Goal: Task Accomplishment & Management: Manage account settings

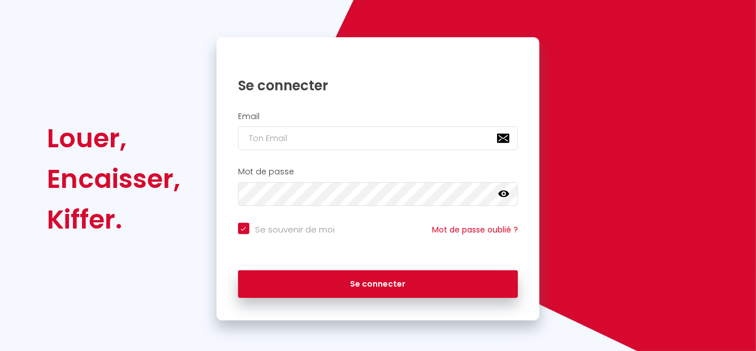
scroll to position [86, 0]
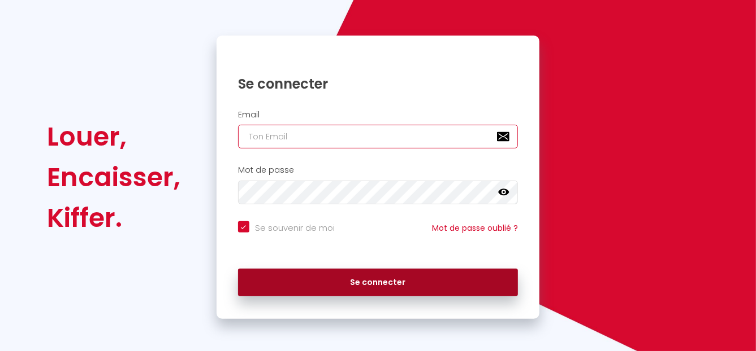
type input "[EMAIL_ADDRESS][DOMAIN_NAME]"
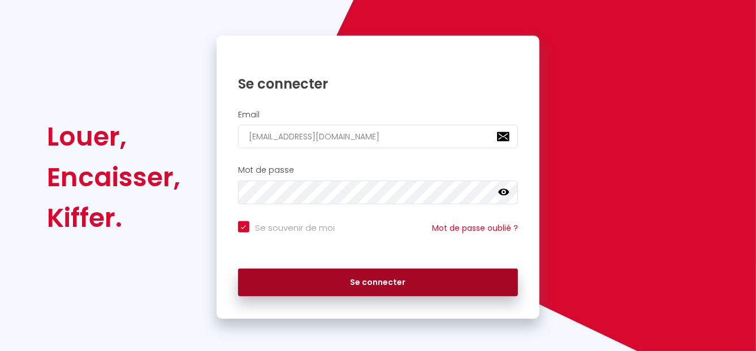
click at [409, 282] on button "Se connecter" at bounding box center [378, 283] width 280 height 28
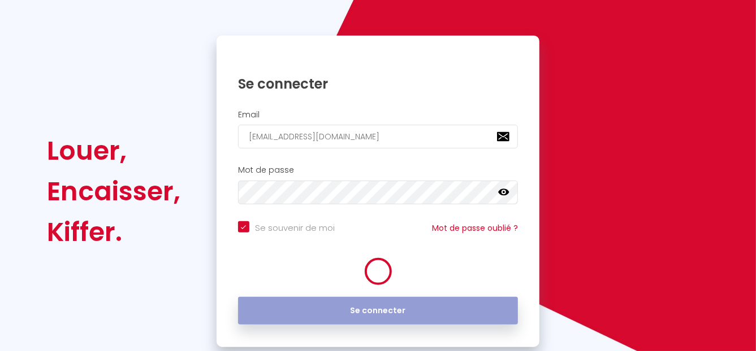
checkbox input "true"
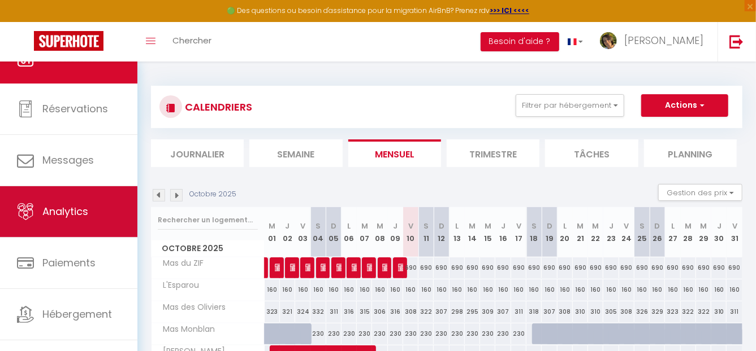
scroll to position [44, 0]
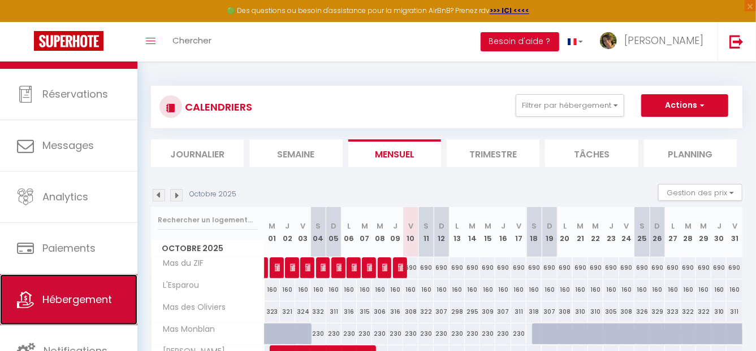
click at [84, 288] on link "Hébergement" at bounding box center [68, 300] width 137 height 51
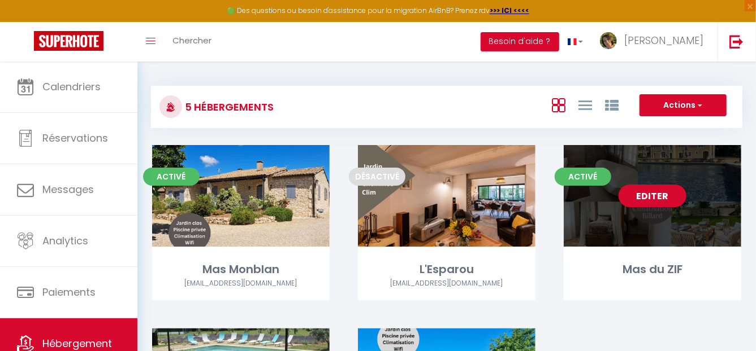
click at [653, 198] on link "Editer" at bounding box center [652, 196] width 68 height 23
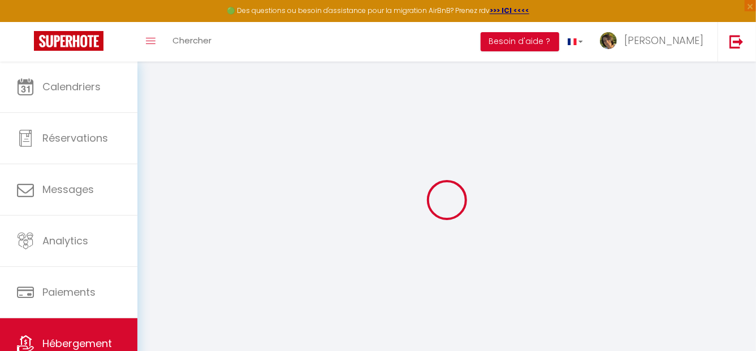
select select "+ 20 %"
select select "+ 15 %"
checkbox input "false"
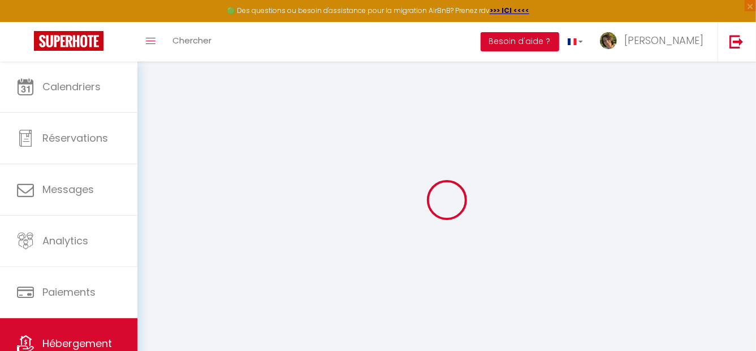
checkbox input "false"
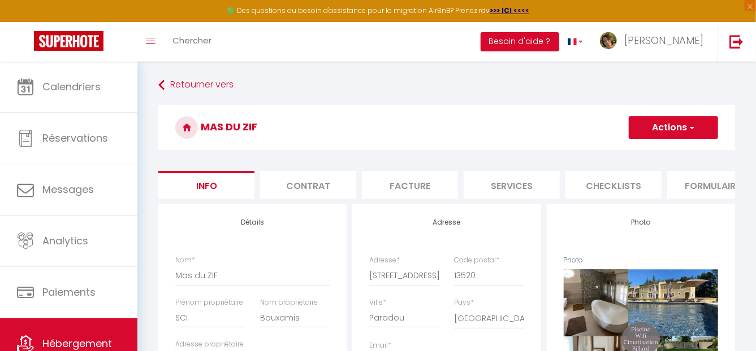
scroll to position [0, 440]
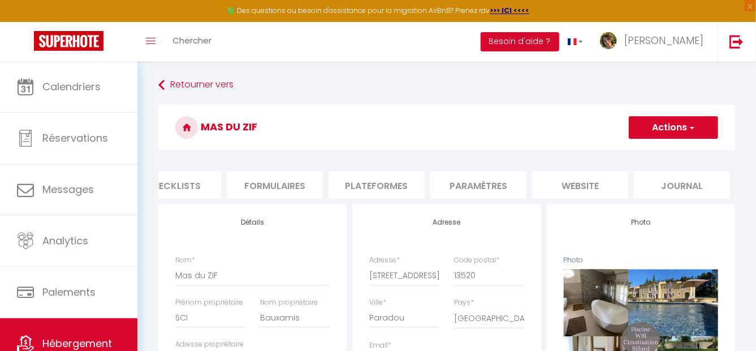
click at [370, 189] on li "Plateformes" at bounding box center [376, 185] width 96 height 28
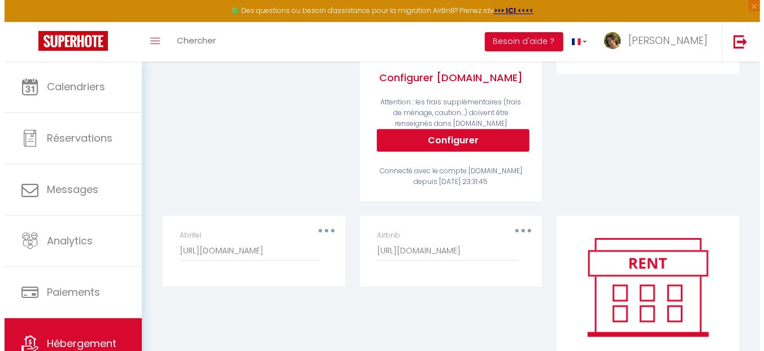
scroll to position [396, 0]
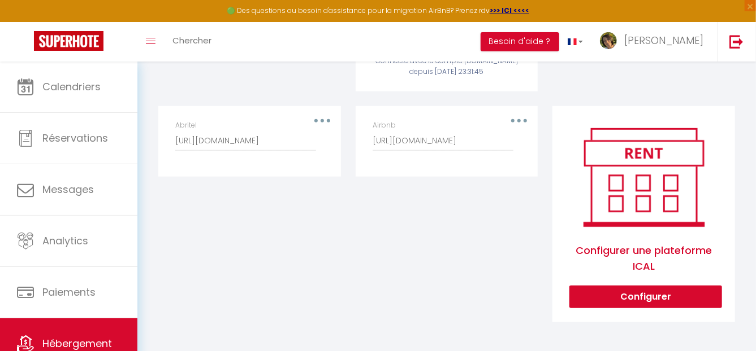
click at [518, 125] on div "Airbnb [URL][DOMAIN_NAME]" at bounding box center [446, 135] width 148 height 31
click at [521, 124] on button "button" at bounding box center [519, 121] width 32 height 18
click at [484, 172] on button "Supprimer" at bounding box center [490, 166] width 84 height 19
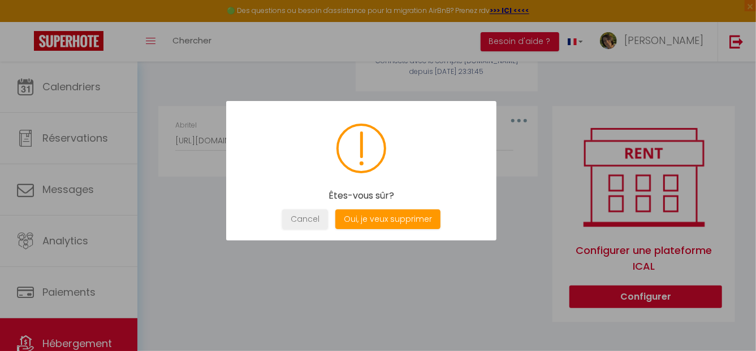
scroll to position [0, 432]
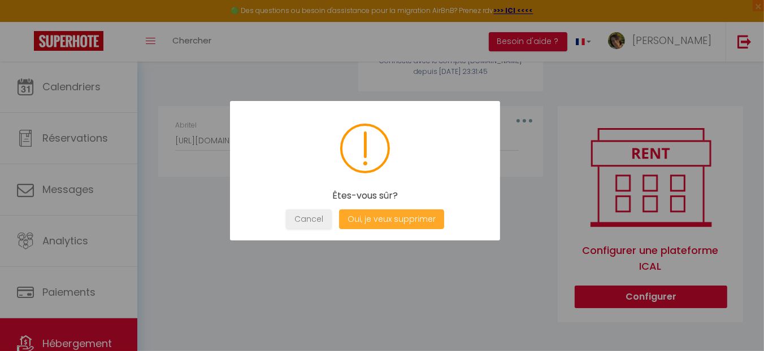
click at [408, 216] on button "Oui, je veux supprimer" at bounding box center [391, 220] width 105 height 20
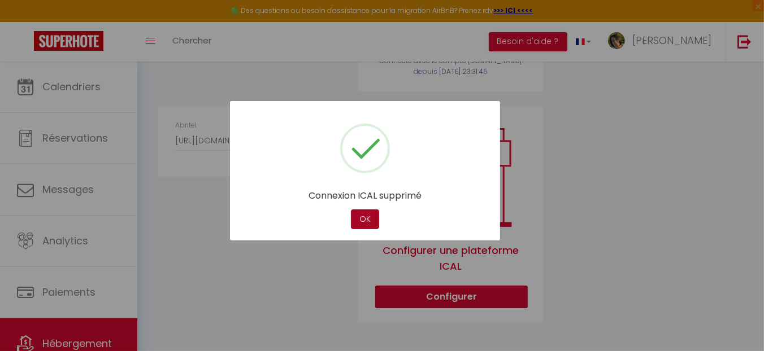
click at [362, 219] on button "OK" at bounding box center [365, 220] width 28 height 20
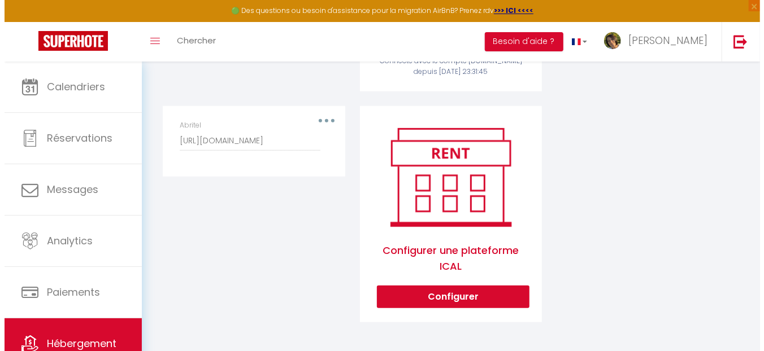
scroll to position [400, 0]
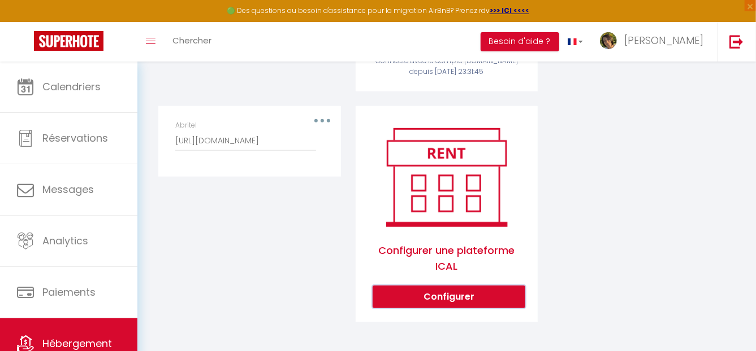
click at [480, 297] on button "Configurer" at bounding box center [448, 297] width 153 height 23
select select "1"
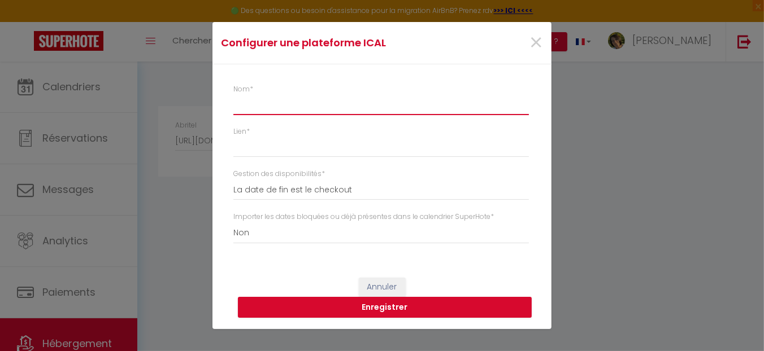
click at [293, 107] on input "Nom *" at bounding box center [381, 105] width 296 height 20
type input "Airbnb"
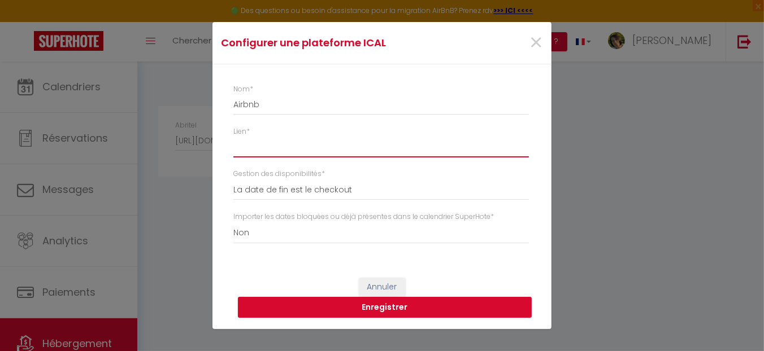
click at [278, 150] on input "Lien *" at bounding box center [381, 147] width 296 height 20
type input "V"
paste input "[URL][DOMAIN_NAME]"
type input "[URL][DOMAIN_NAME]"
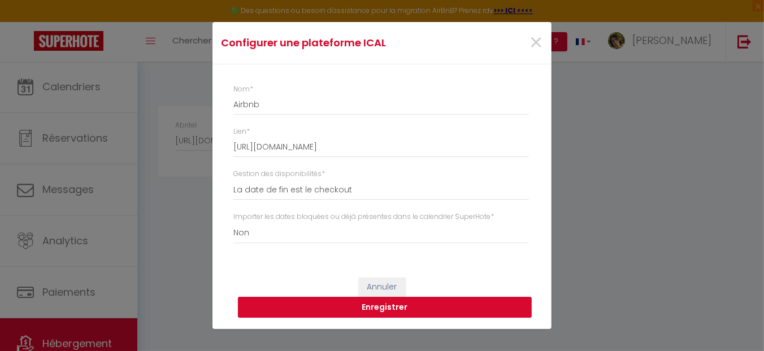
click at [349, 304] on button "Enregistrer" at bounding box center [385, 307] width 294 height 21
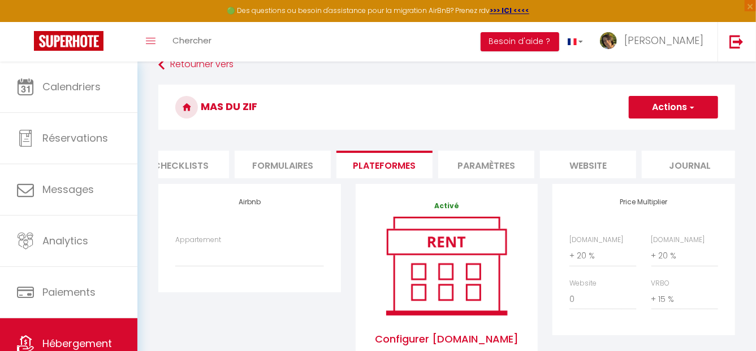
scroll to position [0, 0]
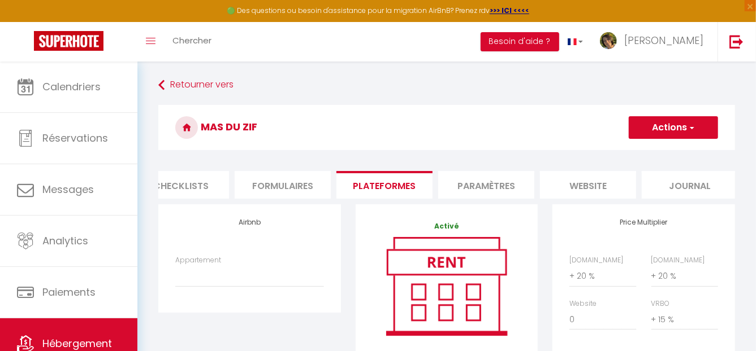
click at [674, 130] on button "Actions" at bounding box center [672, 127] width 89 height 23
click at [667, 152] on link "Enregistrer" at bounding box center [672, 152] width 89 height 15
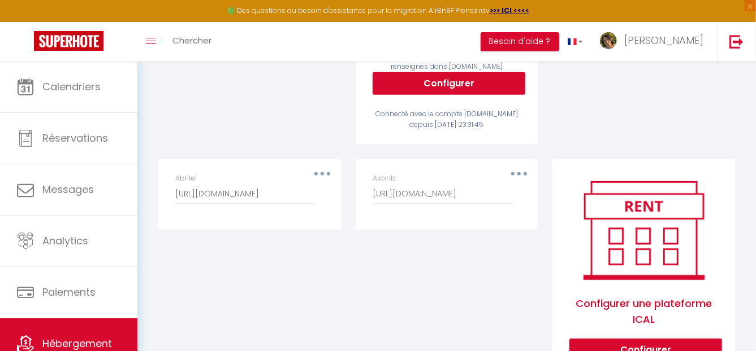
scroll to position [396, 0]
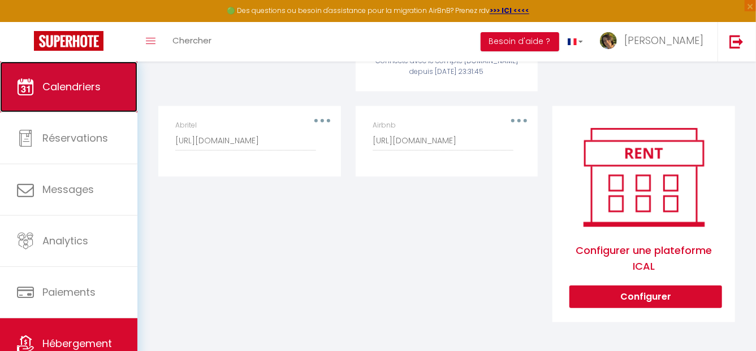
click at [92, 95] on link "Calendriers" at bounding box center [68, 87] width 137 height 51
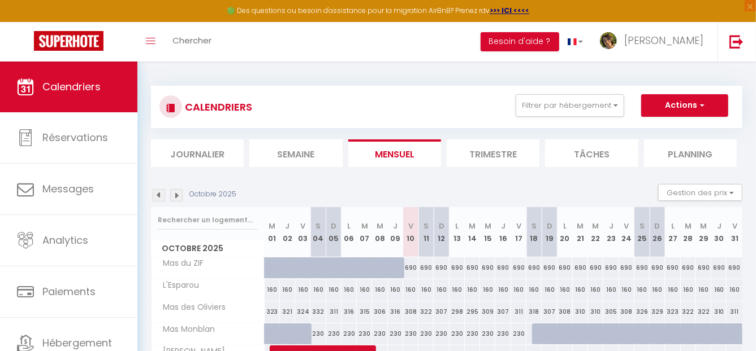
scroll to position [62, 0]
